Goal: Task Accomplishment & Management: Manage account settings

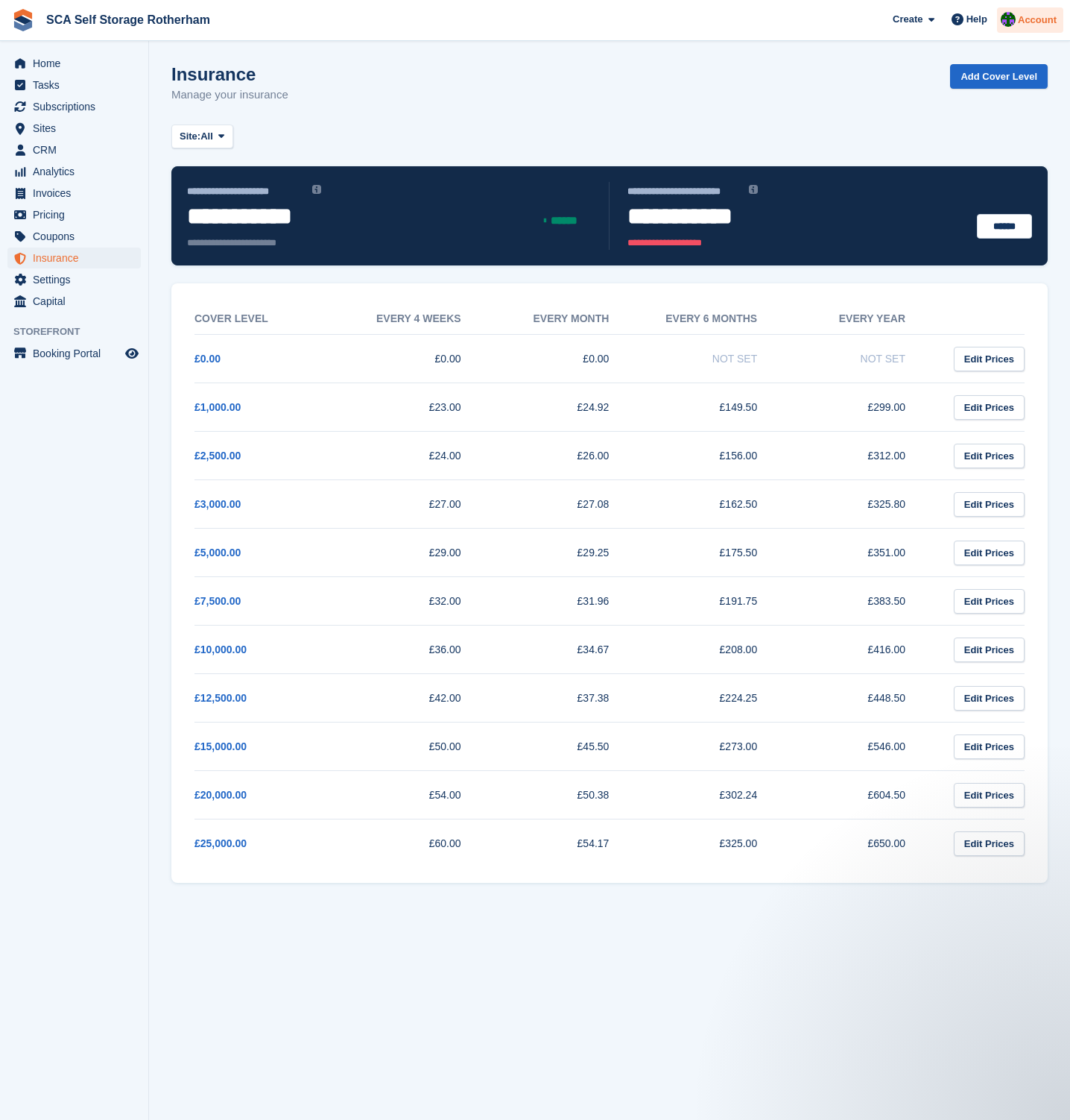
click at [1011, 17] on img at bounding box center [1008, 19] width 15 height 15
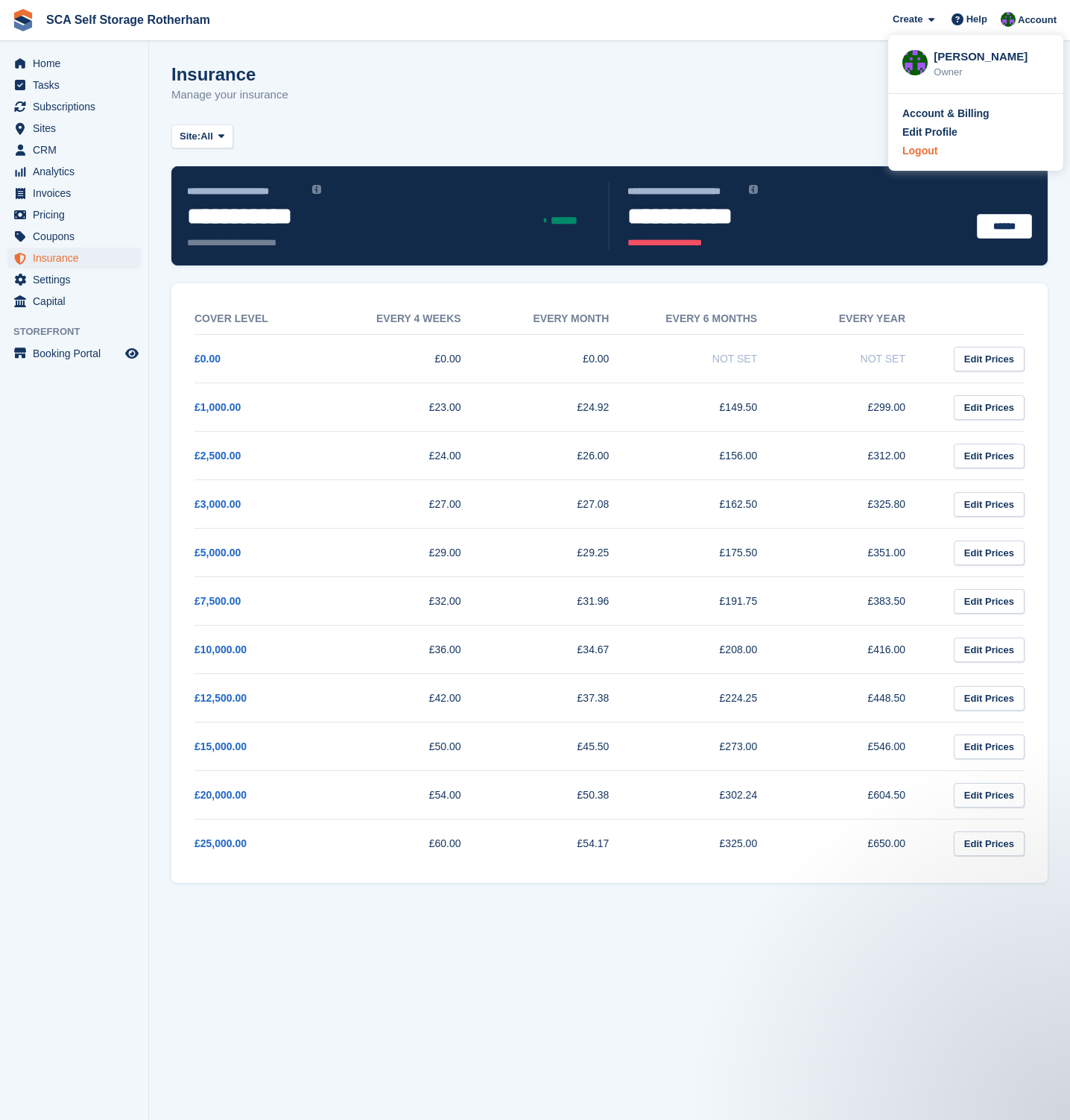
click at [905, 158] on div "Logout" at bounding box center [921, 151] width 35 height 16
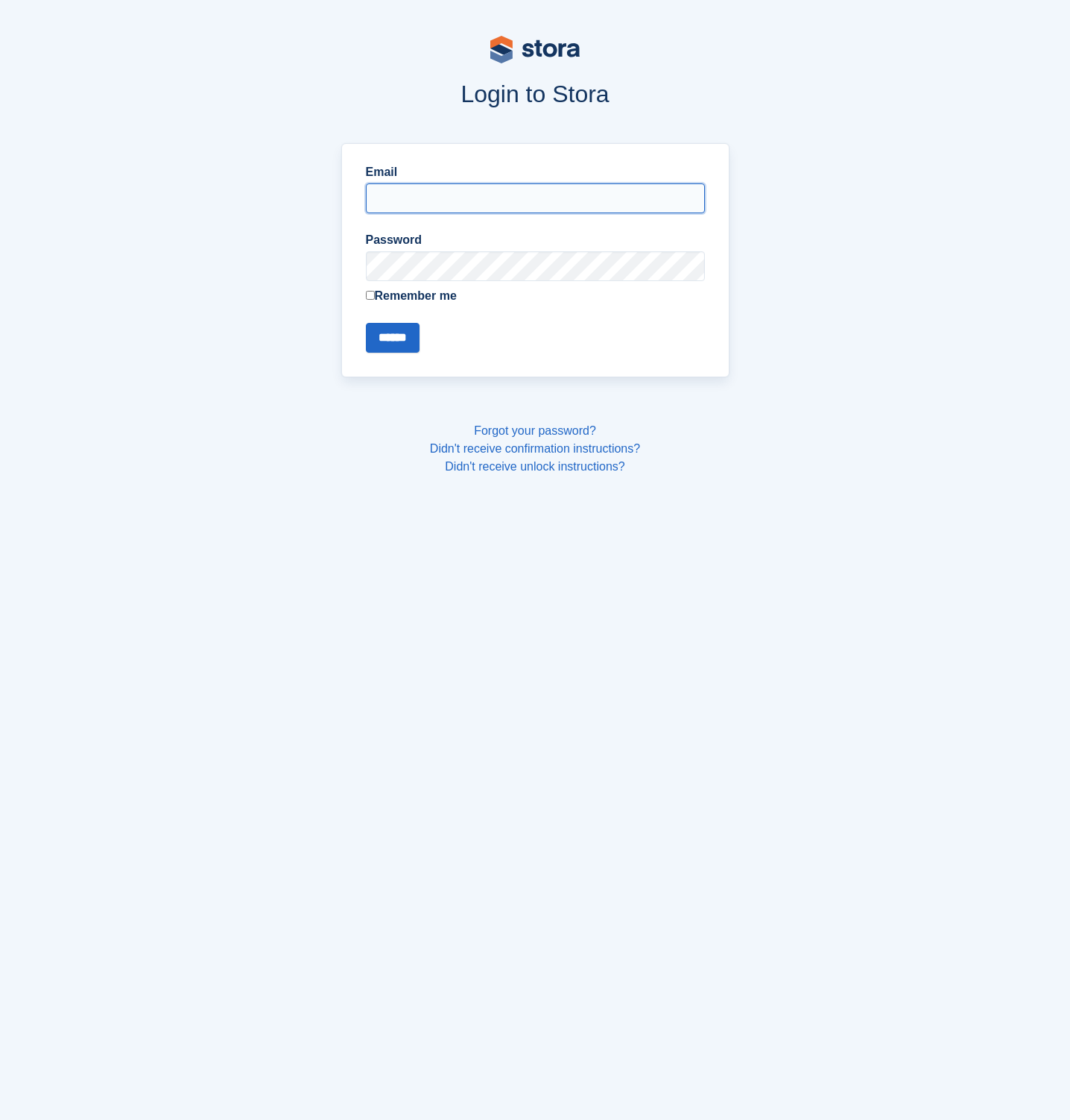
type input "**********"
click at [367, 339] on input "******" at bounding box center [393, 337] width 53 height 30
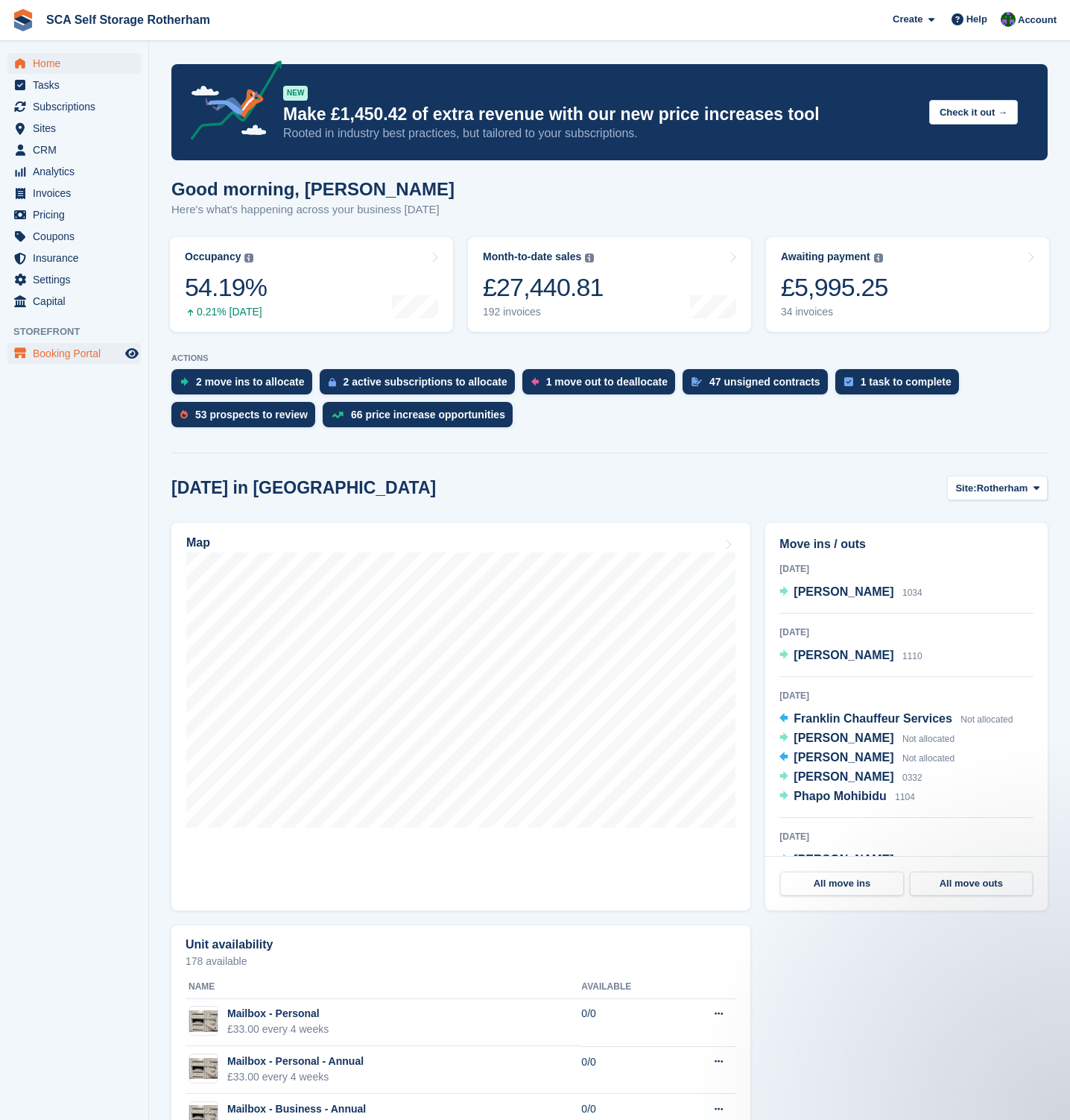
click at [63, 346] on span "Booking Portal" at bounding box center [78, 353] width 89 height 21
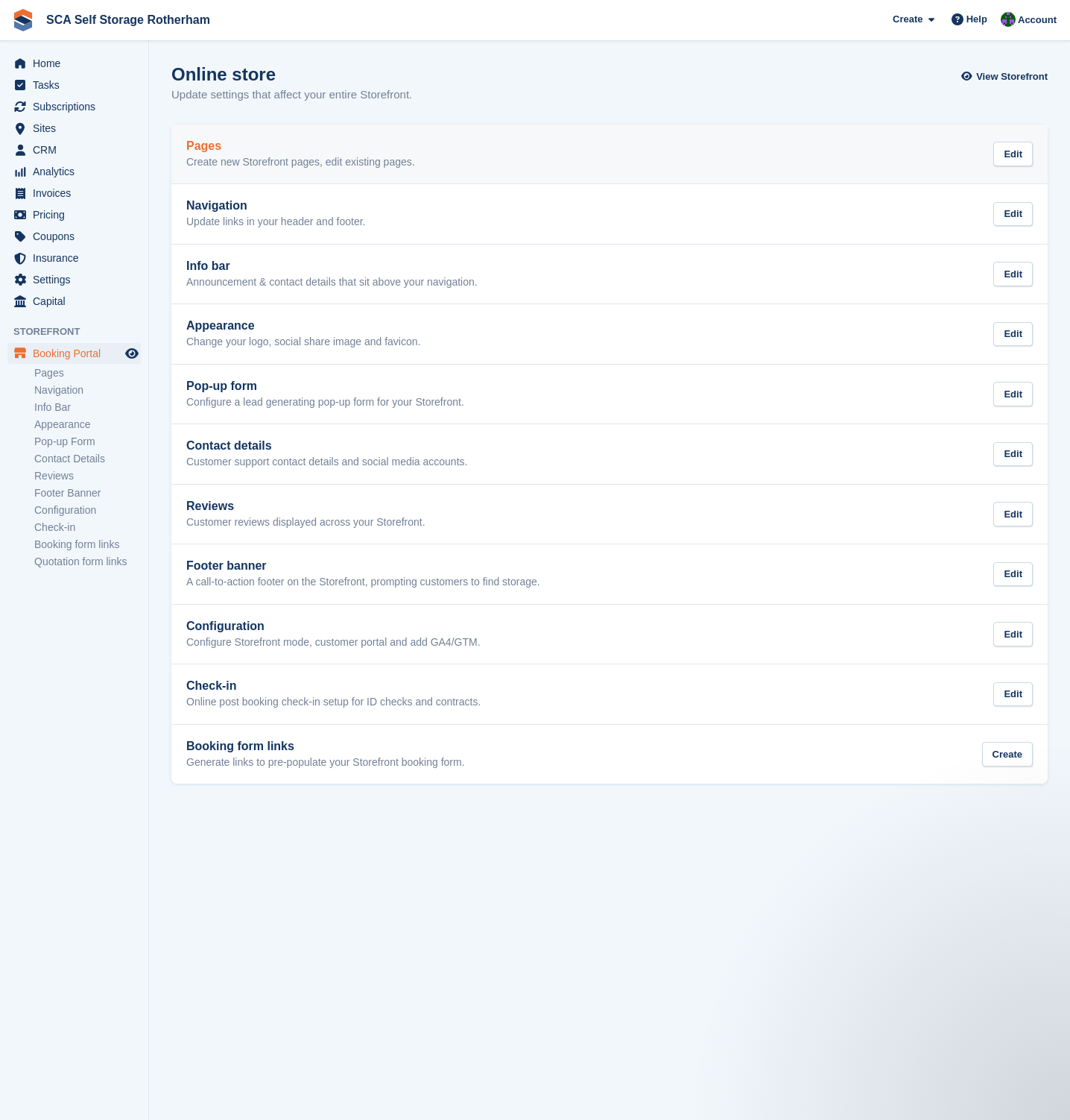
click at [335, 164] on p "Create new Storefront pages, edit existing pages." at bounding box center [301, 162] width 229 height 13
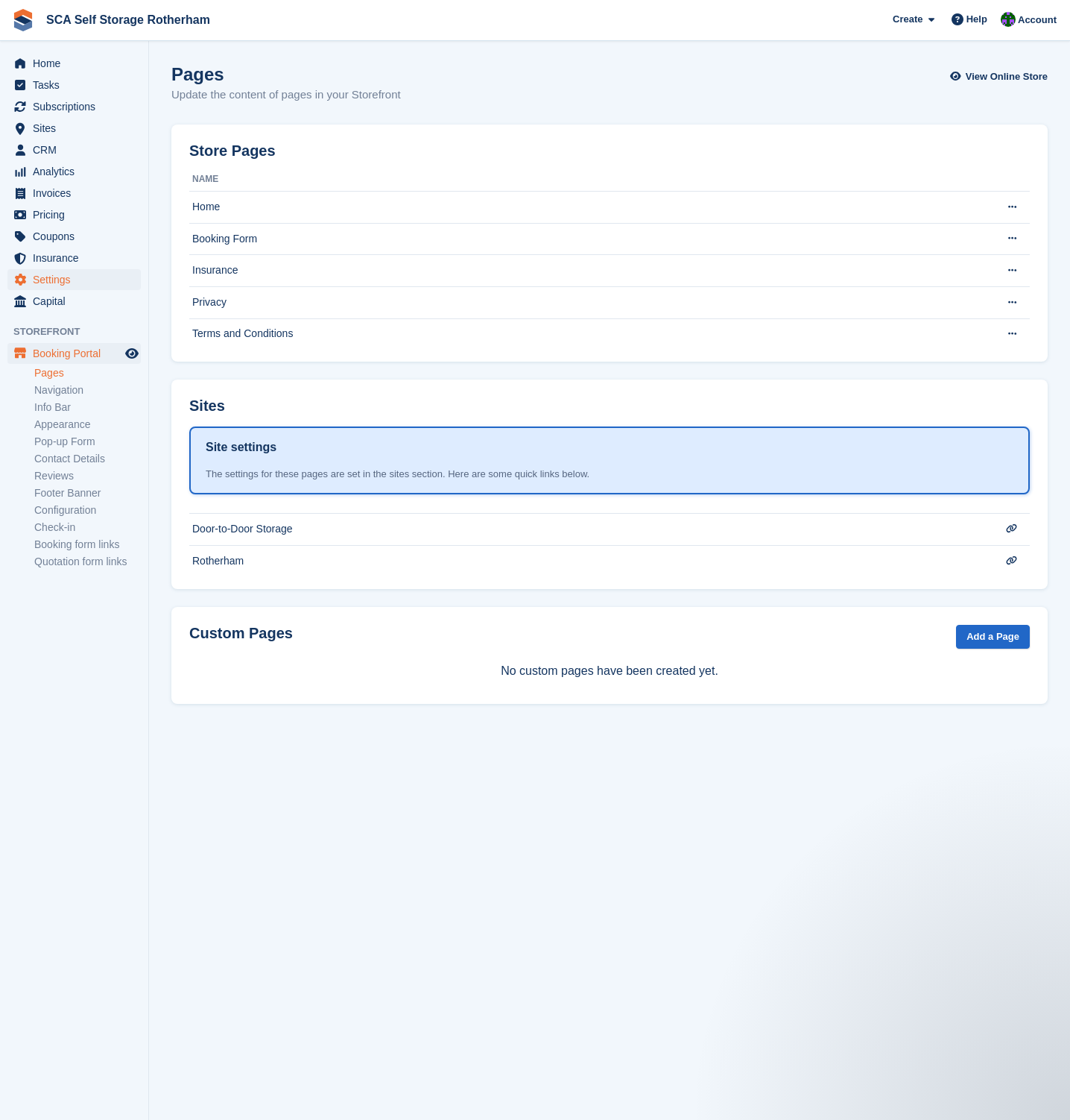
click at [73, 289] on span "Settings" at bounding box center [78, 280] width 89 height 21
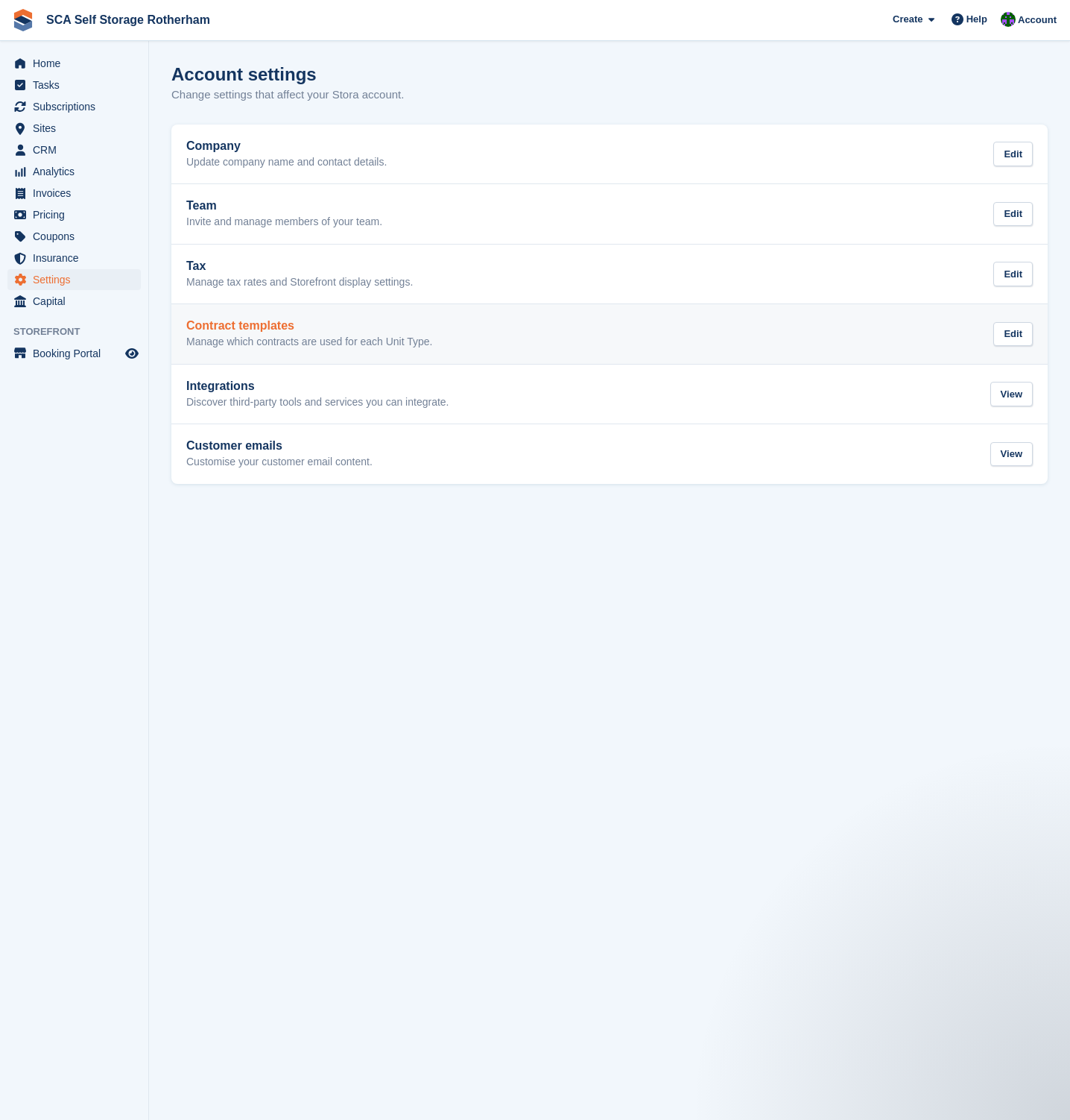
click at [304, 345] on p "Manage which contracts are used for each Unit Type." at bounding box center [309, 342] width 246 height 13
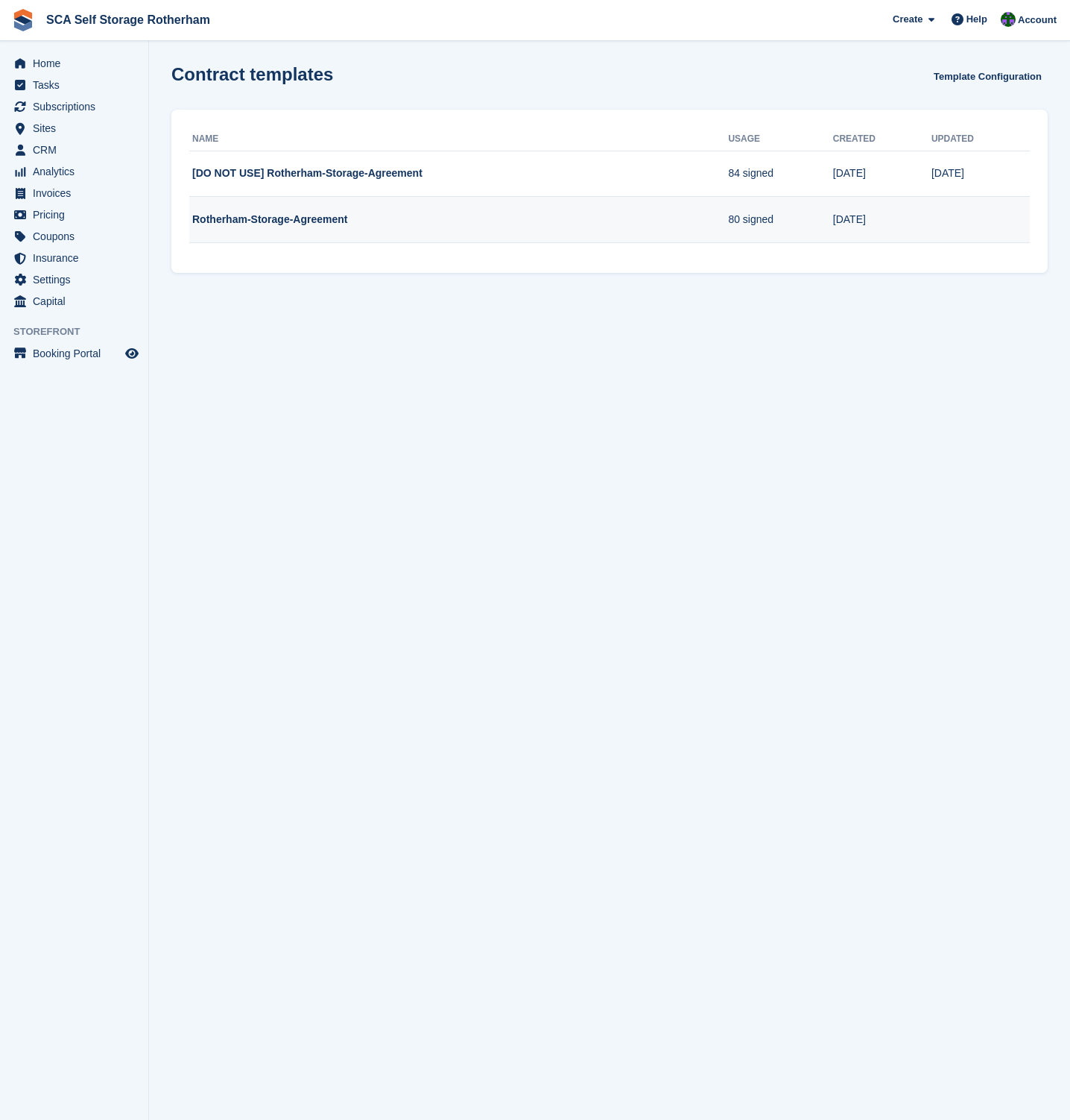
click at [315, 224] on td "Rotherham-Storage-Agreement" at bounding box center [459, 219] width 538 height 46
click at [781, 220] on td "80 signed" at bounding box center [780, 219] width 104 height 46
click at [774, 222] on td "80 signed" at bounding box center [780, 219] width 104 height 46
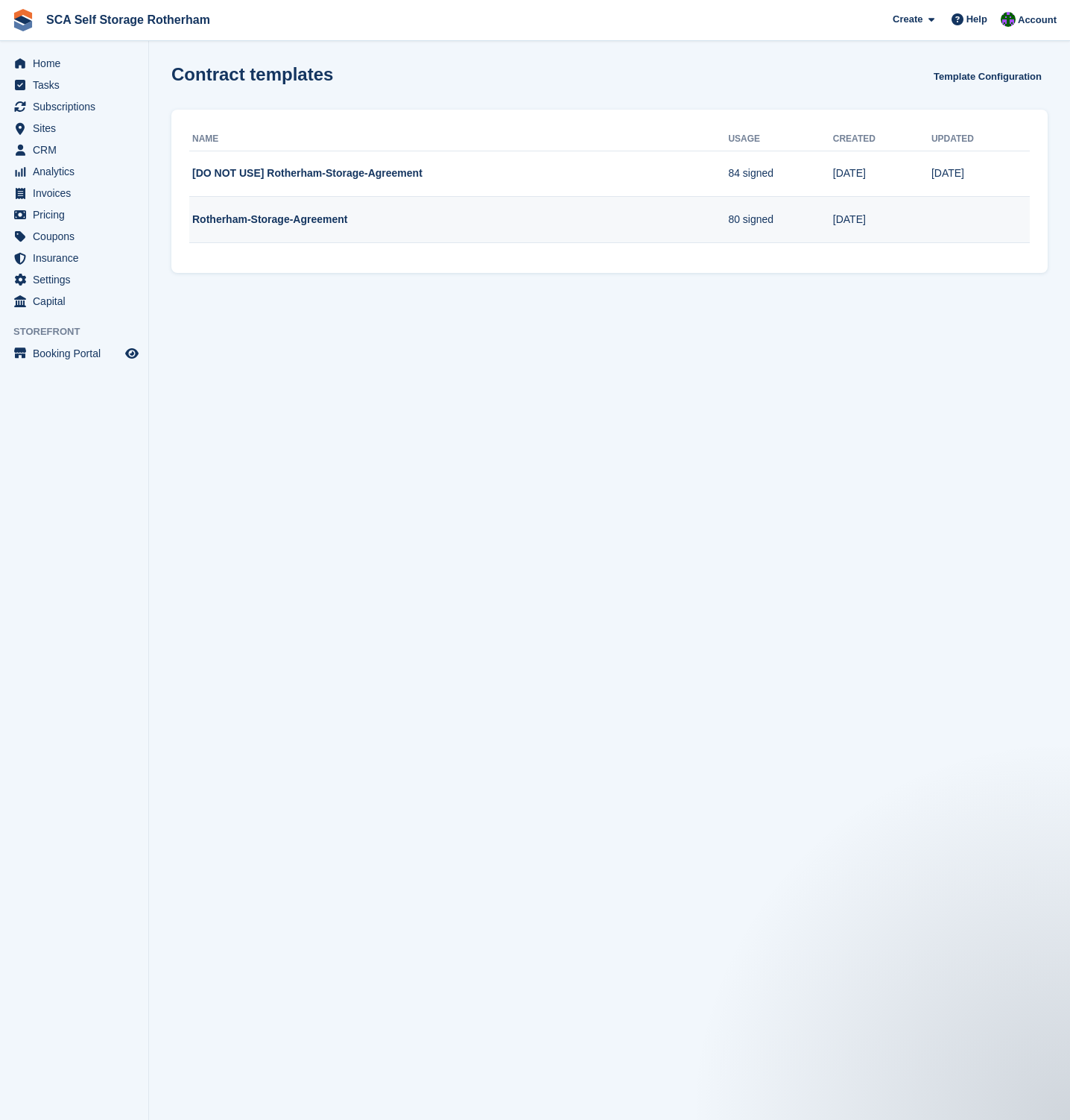
click at [453, 214] on td "Rotherham-Storage-Agreement" at bounding box center [459, 219] width 538 height 46
click at [411, 213] on td "Rotherham-Storage-Agreement" at bounding box center [459, 219] width 538 height 46
click at [993, 83] on link "Template Configuration" at bounding box center [988, 76] width 120 height 24
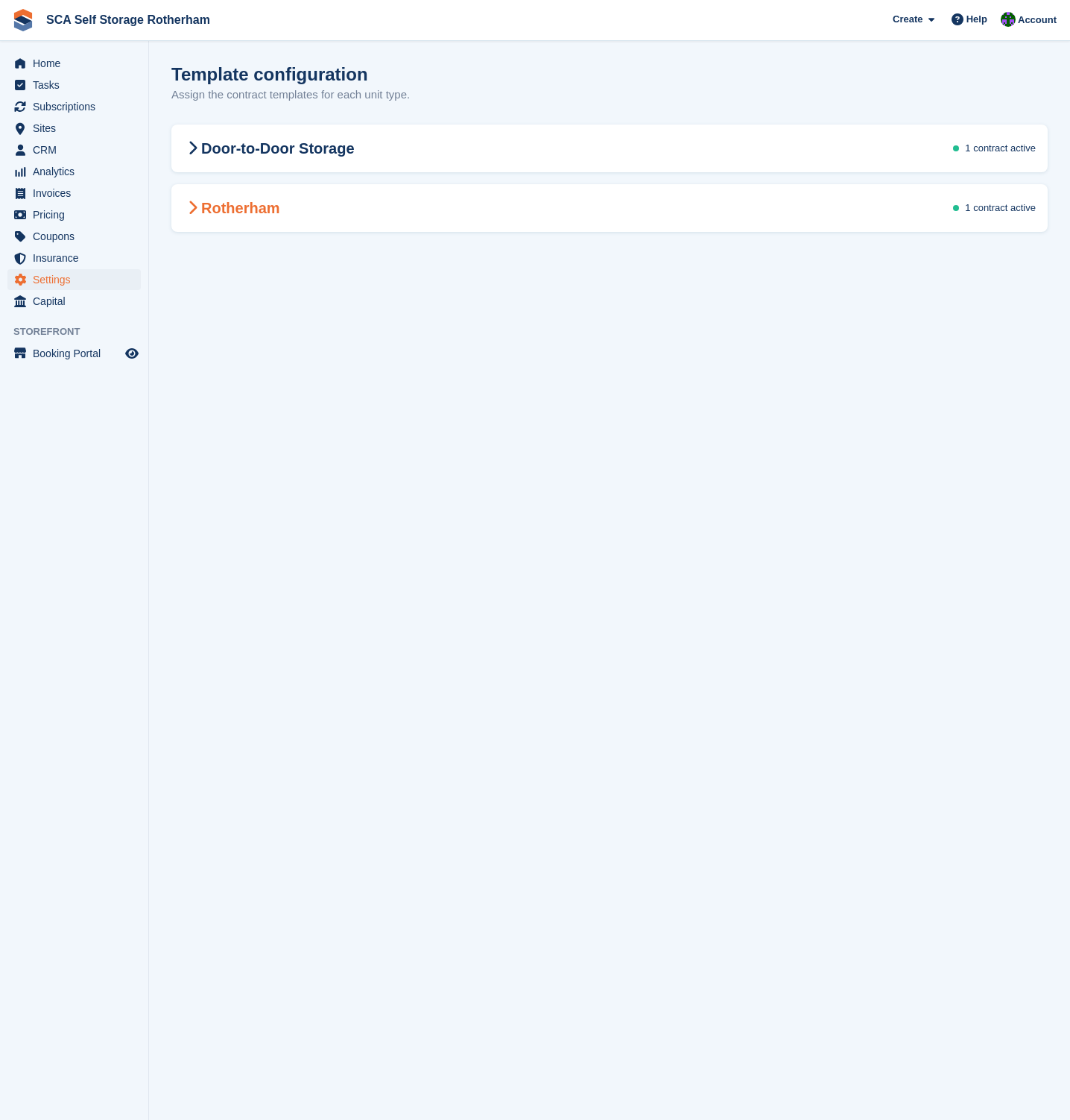
click at [326, 210] on div "Rotherham 1 contract active" at bounding box center [609, 208] width 877 height 42
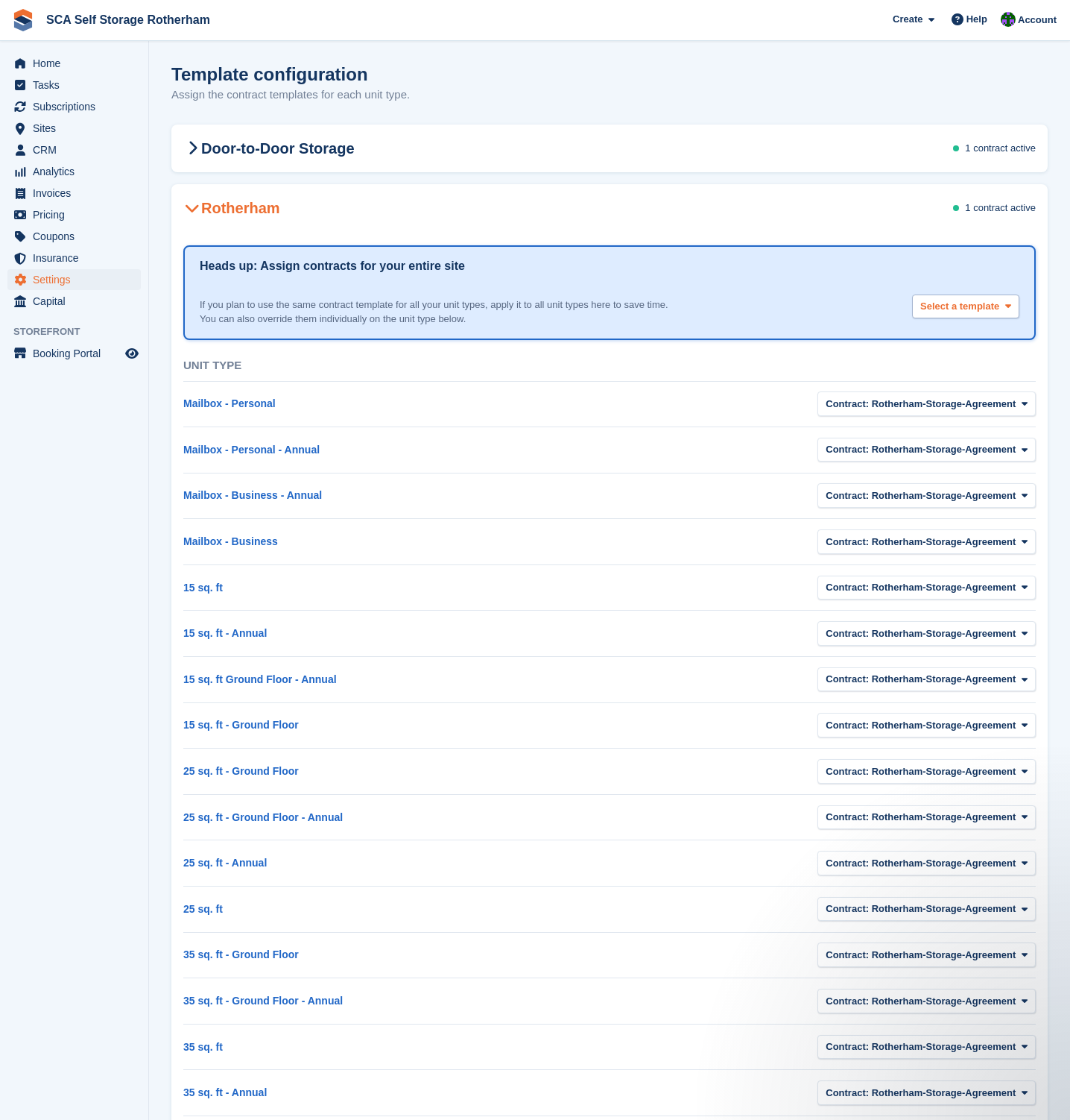
click at [970, 303] on span "Select a template" at bounding box center [960, 306] width 79 height 15
click at [926, 402] on span "Contract: Rotherham-Storage-Agreement" at bounding box center [921, 404] width 190 height 15
click at [714, 398] on div "Contract: Rotherham-Storage-Agreement None [DO NOT USE] Rotherham-Storage-Agree…" at bounding box center [823, 405] width 427 height 33
click at [346, 151] on h2 "Door-to-Door Storage" at bounding box center [269, 148] width 171 height 17
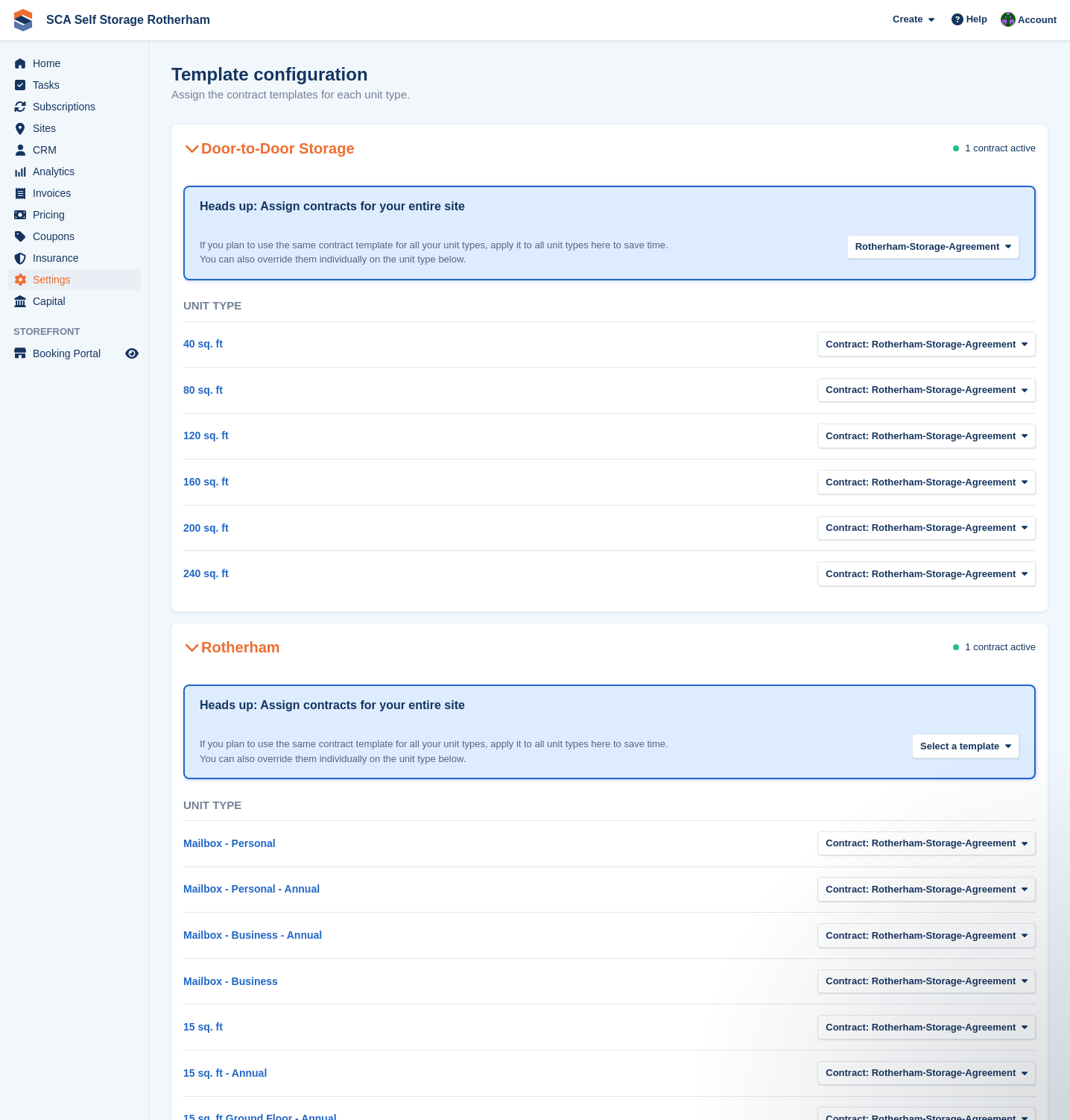
click at [342, 153] on h2 "Door-to-Door Storage" at bounding box center [269, 148] width 171 height 17
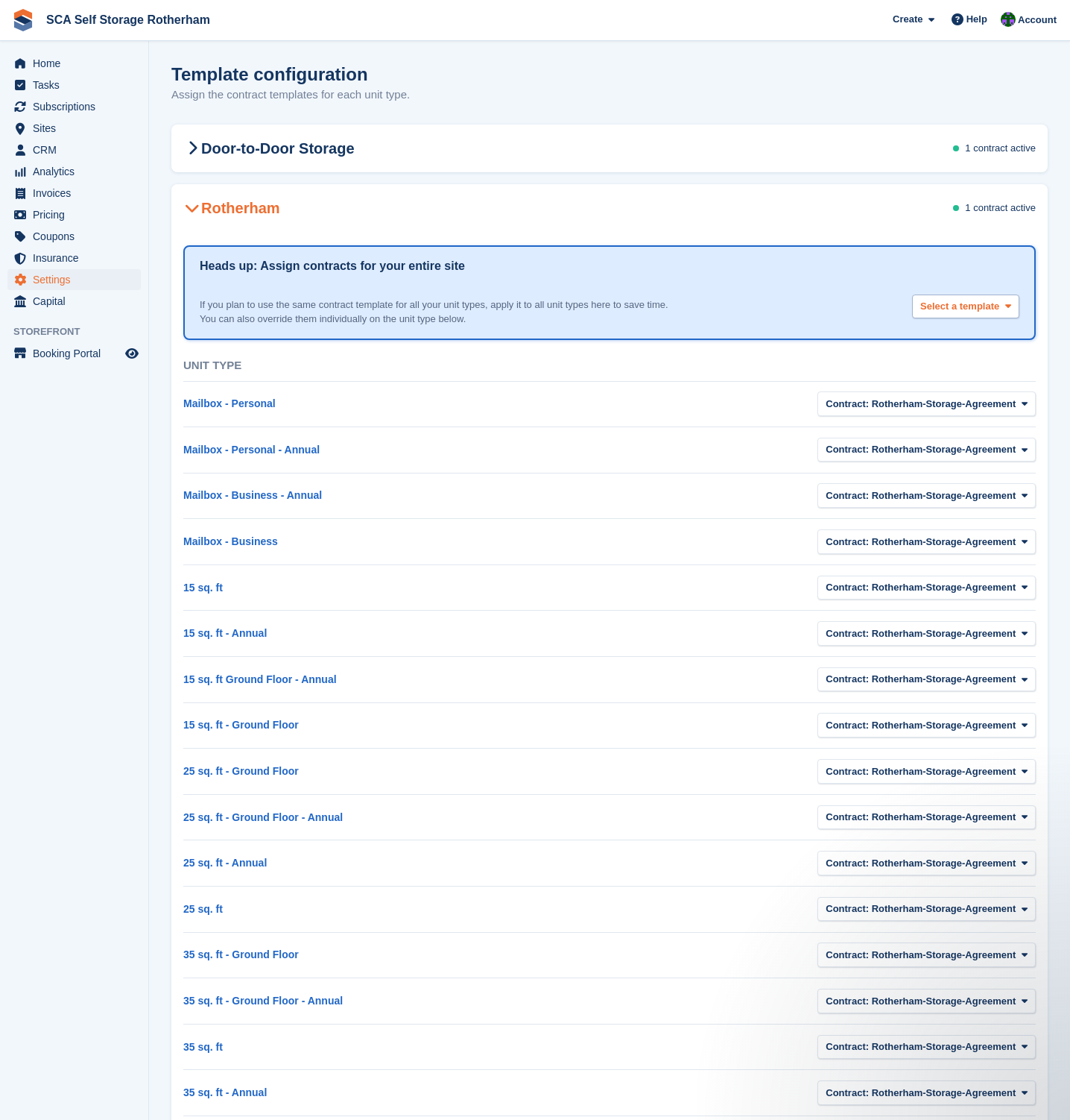
click at [930, 301] on span "Select a template" at bounding box center [960, 306] width 79 height 15
click at [948, 422] on label "Rotherham-Storage-Agreement" at bounding box center [983, 432] width 129 height 42
